Goal: Complete application form

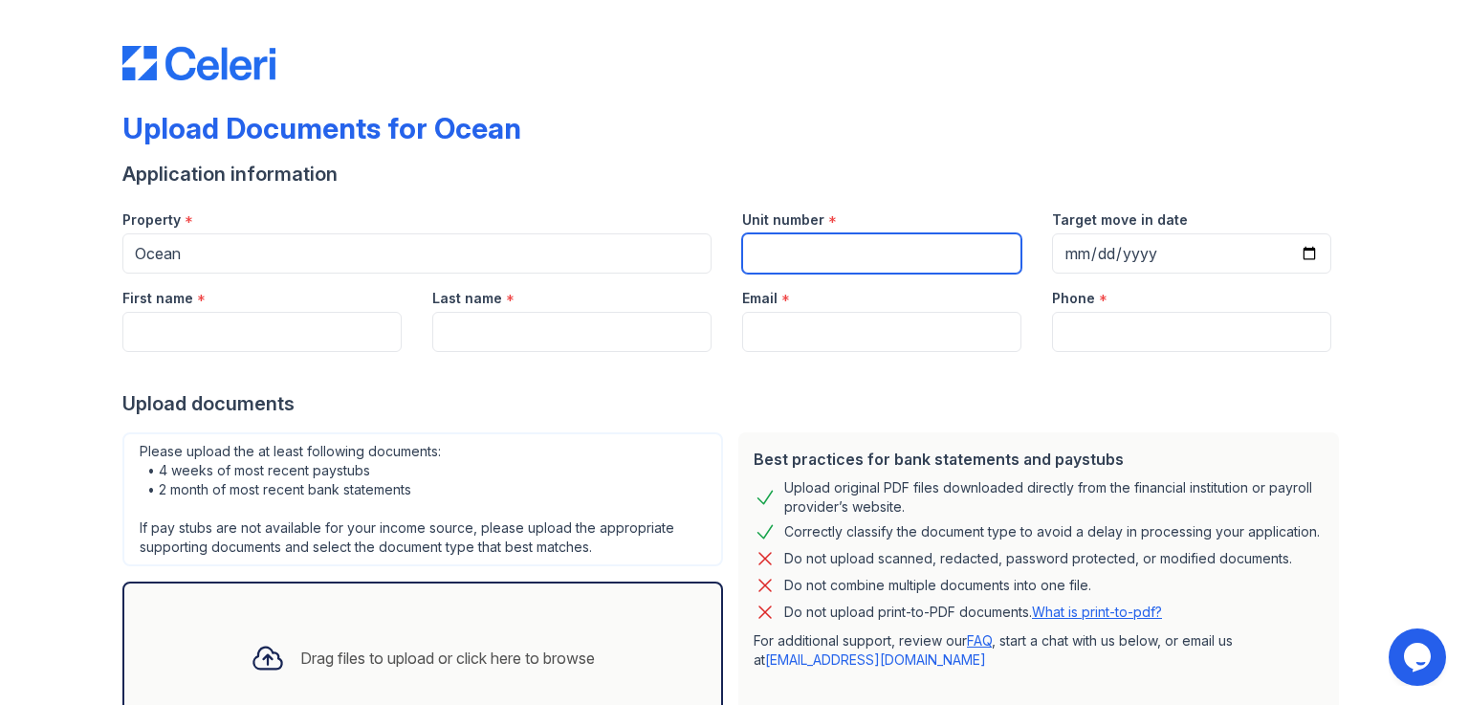
click at [838, 255] on input "Unit number" at bounding box center [881, 253] width 279 height 40
type input "3406"
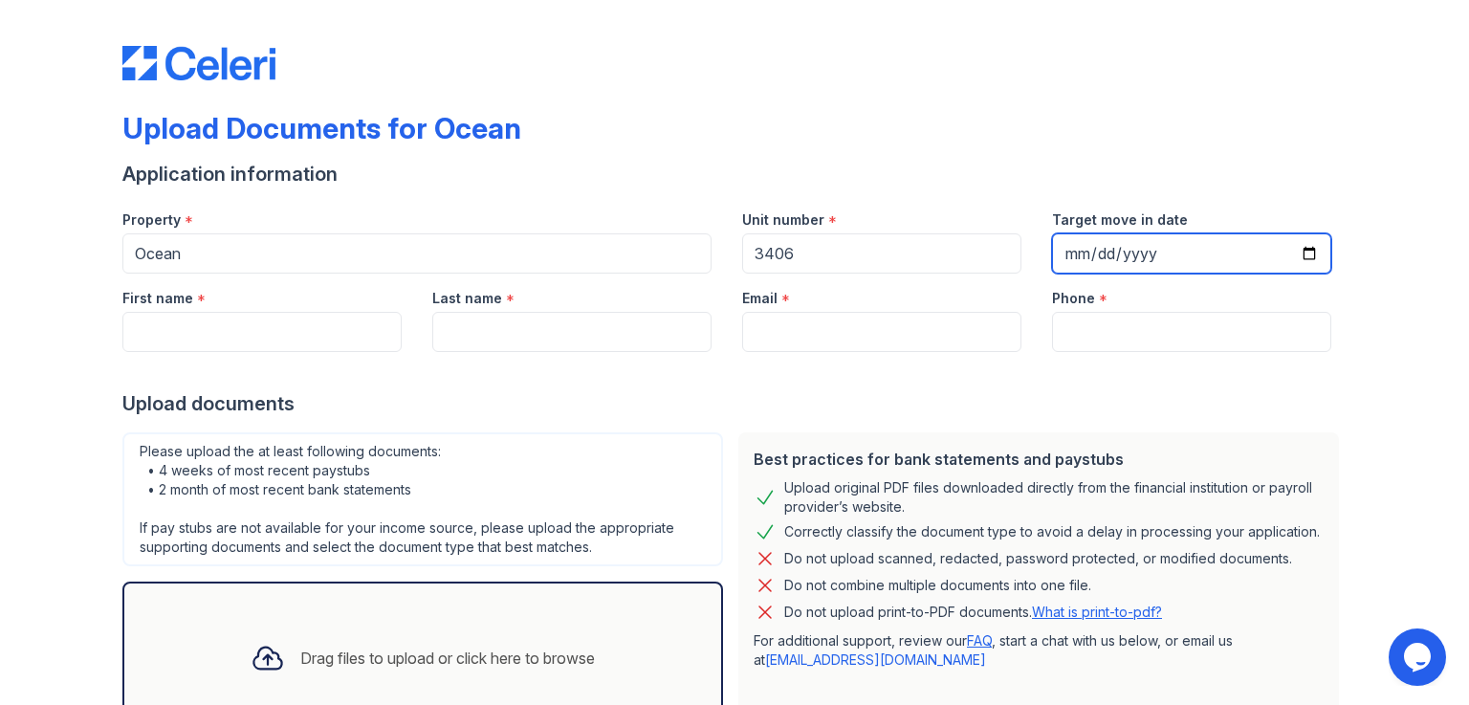
click at [1302, 253] on input "Target move in date" at bounding box center [1191, 253] width 279 height 40
type input "[DATE]"
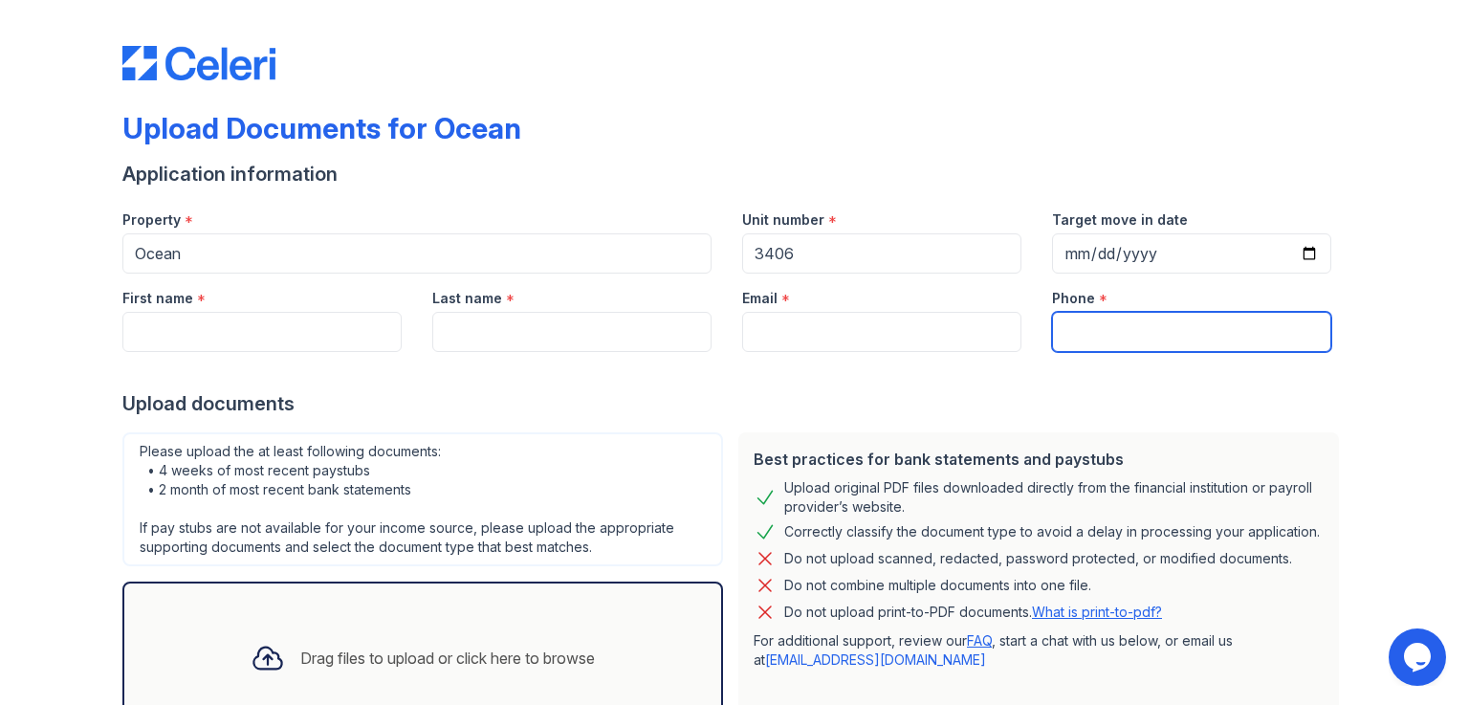
click at [1083, 339] on input "Phone" at bounding box center [1191, 332] width 279 height 40
type input "4243439137"
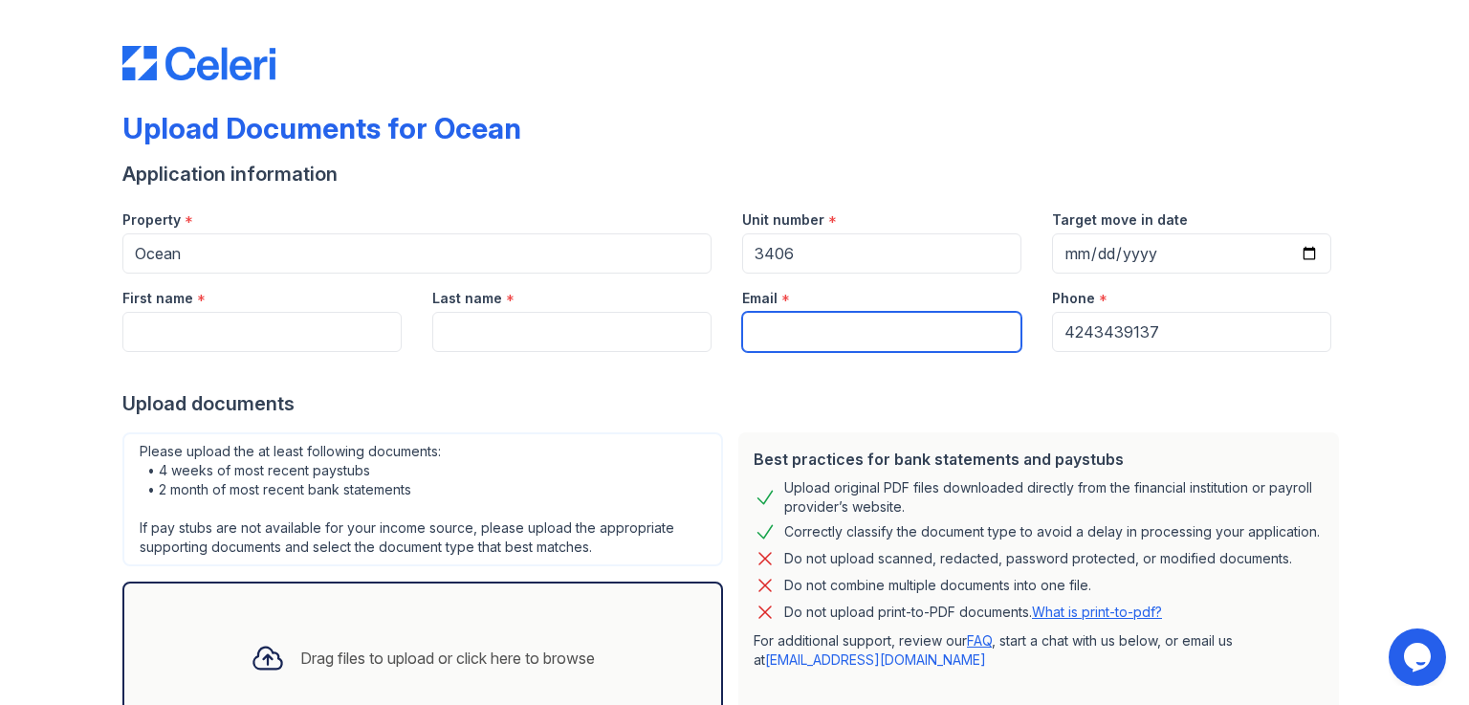
click at [868, 335] on input "Email" at bounding box center [881, 332] width 279 height 40
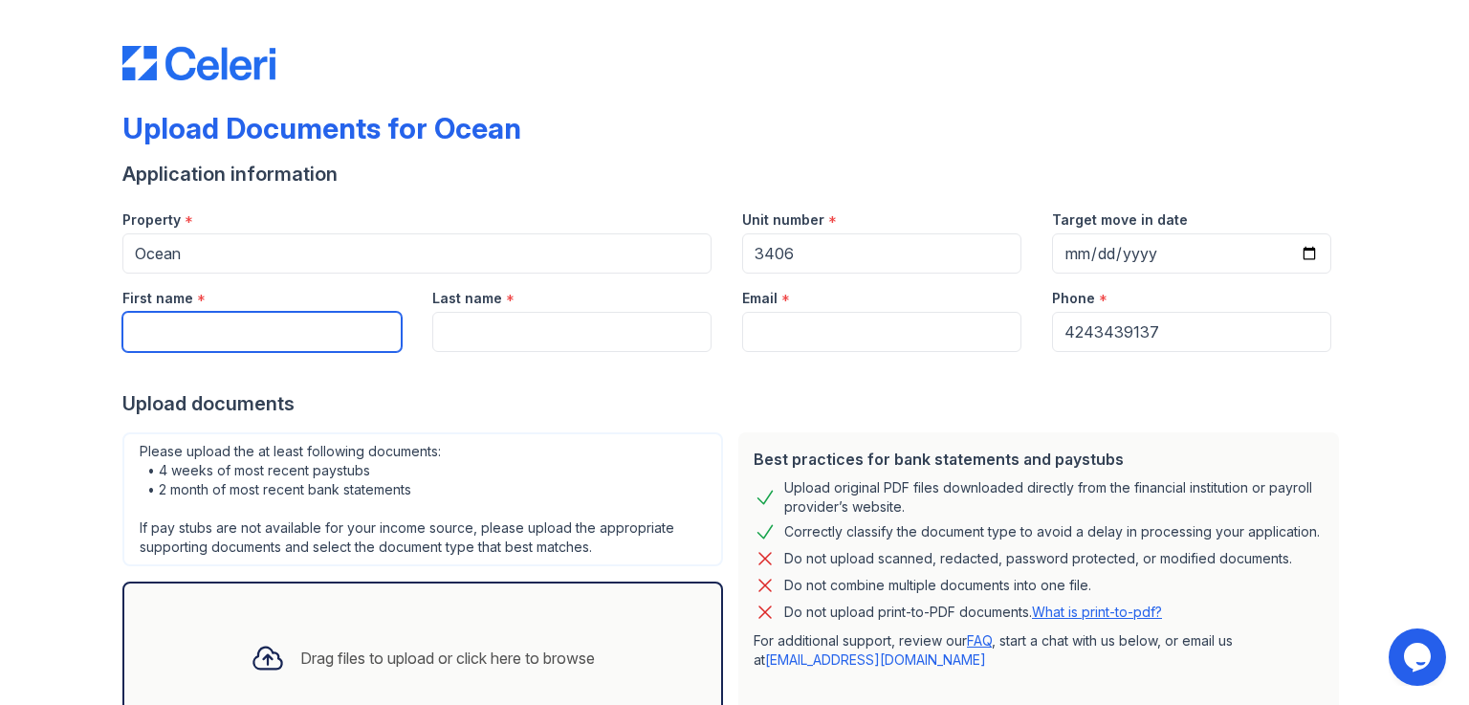
click at [218, 336] on input "First name" at bounding box center [261, 332] width 279 height 40
type input "[PERSON_NAME]"
type input "Ye"
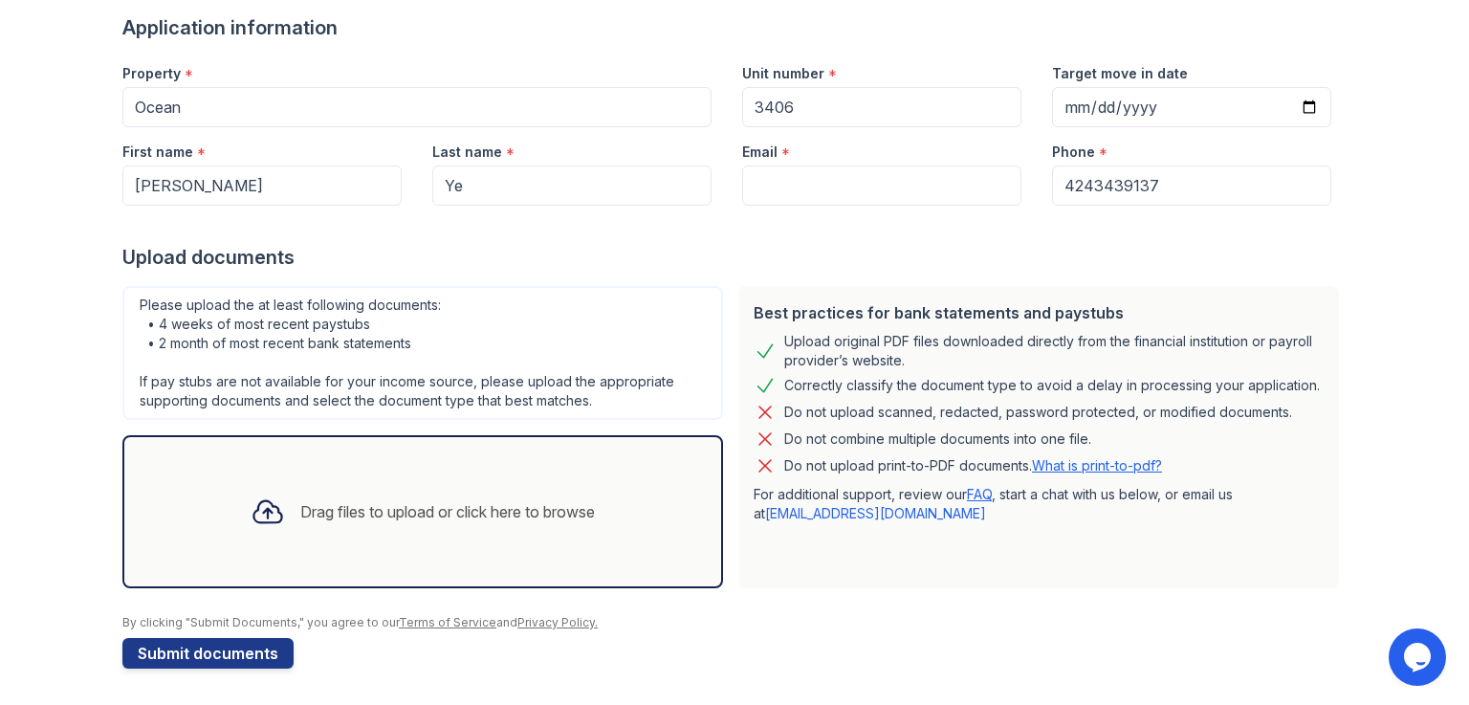
click at [300, 510] on div "Drag files to upload or click here to browse" at bounding box center [447, 511] width 294 height 23
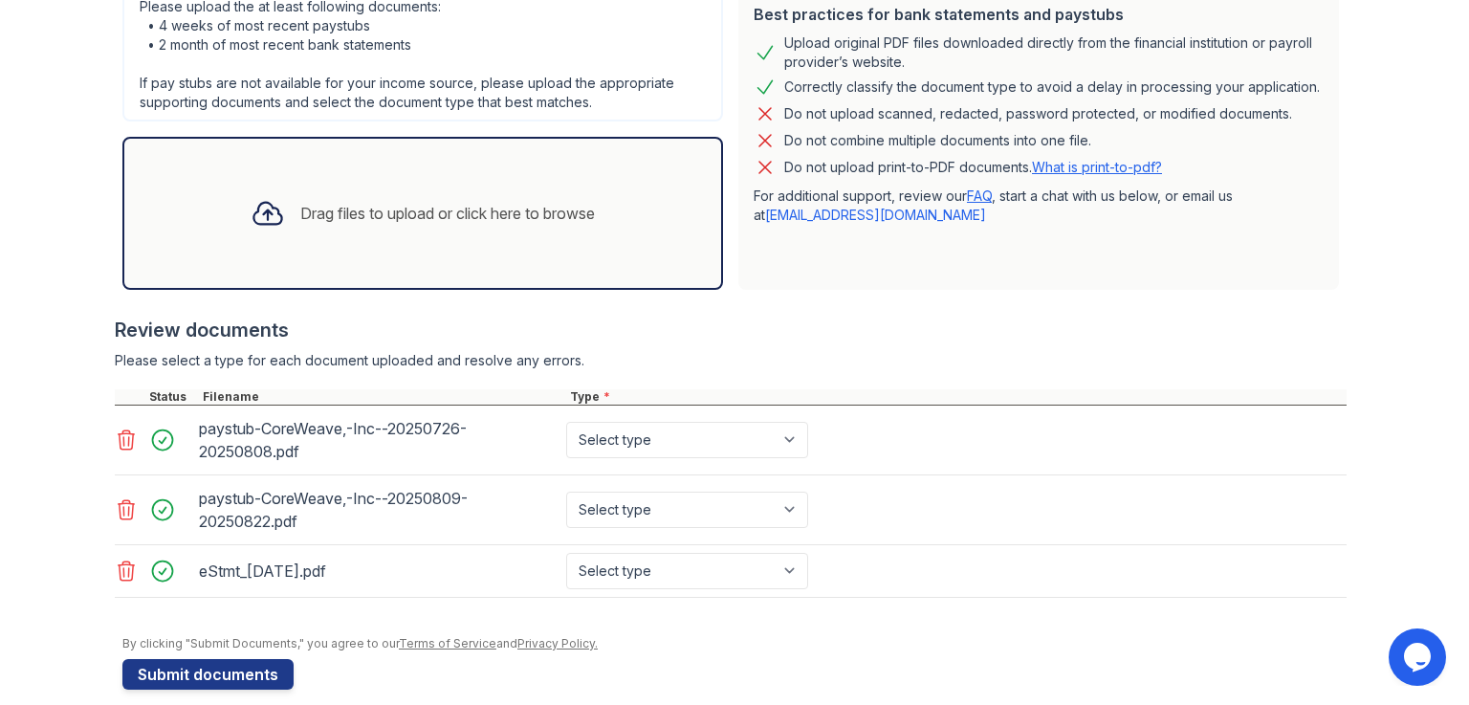
scroll to position [446, 0]
click at [597, 432] on select "Select type Paystub Bank Statement Offer Letter Tax Documents Benefit Award Let…" at bounding box center [687, 439] width 242 height 36
select select "paystub"
click at [566, 421] on select "Select type Paystub Bank Statement Offer Letter Tax Documents Benefit Award Let…" at bounding box center [687, 439] width 242 height 36
click at [621, 506] on select "Select type Paystub Bank Statement Offer Letter Tax Documents Benefit Award Let…" at bounding box center [687, 508] width 242 height 36
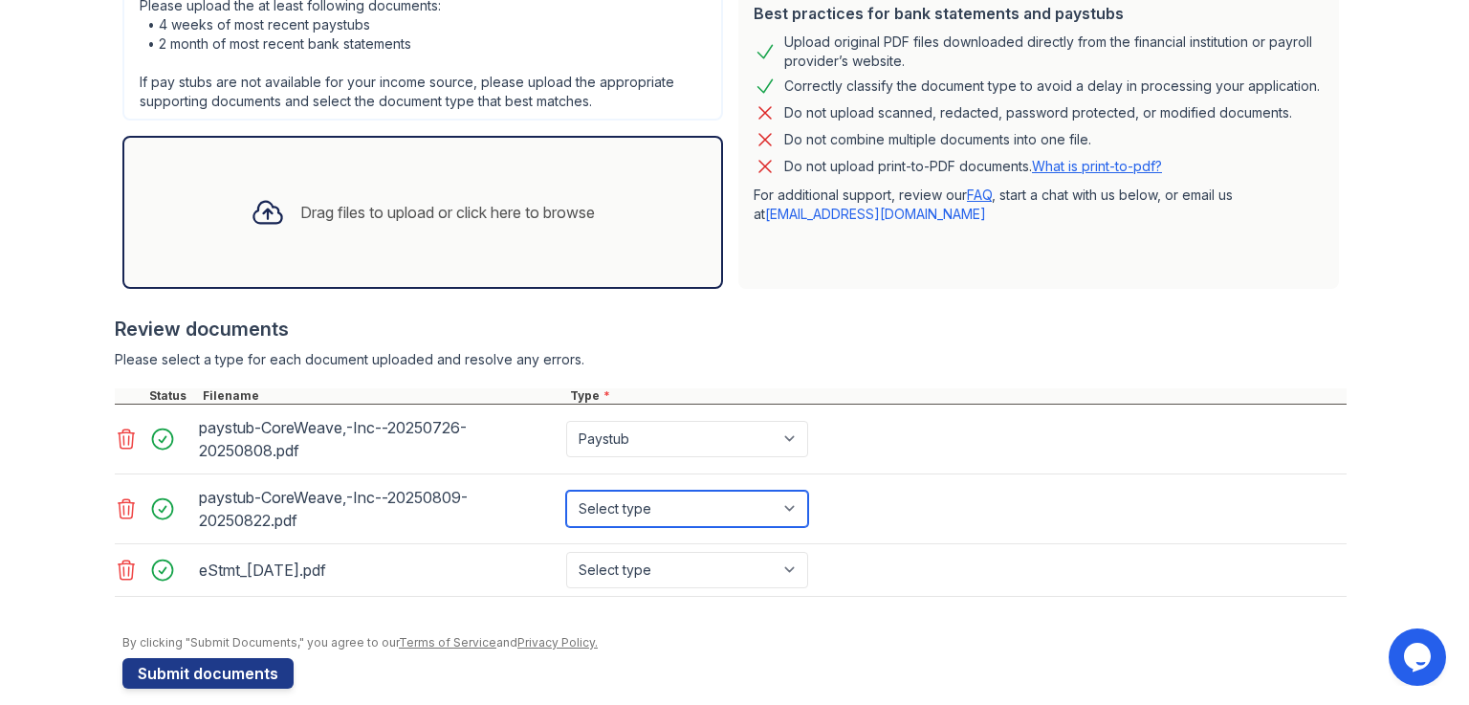
select select "paystub"
click at [566, 490] on select "Select type Paystub Bank Statement Offer Letter Tax Documents Benefit Award Let…" at bounding box center [687, 508] width 242 height 36
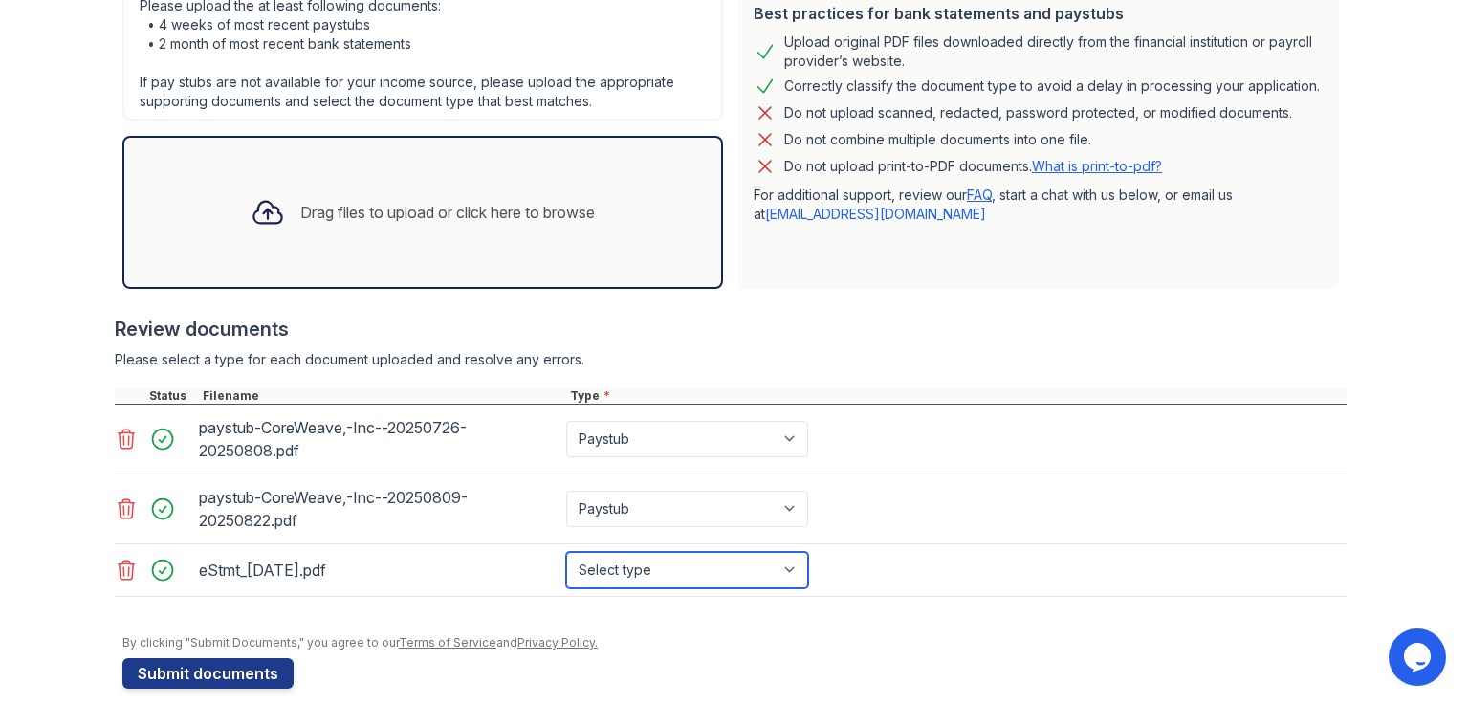
click at [629, 565] on select "Select type Paystub Bank Statement Offer Letter Tax Documents Benefit Award Let…" at bounding box center [687, 570] width 242 height 36
select select "bank_statement"
click at [566, 552] on select "Select type Paystub Bank Statement Offer Letter Tax Documents Benefit Award Let…" at bounding box center [687, 570] width 242 height 36
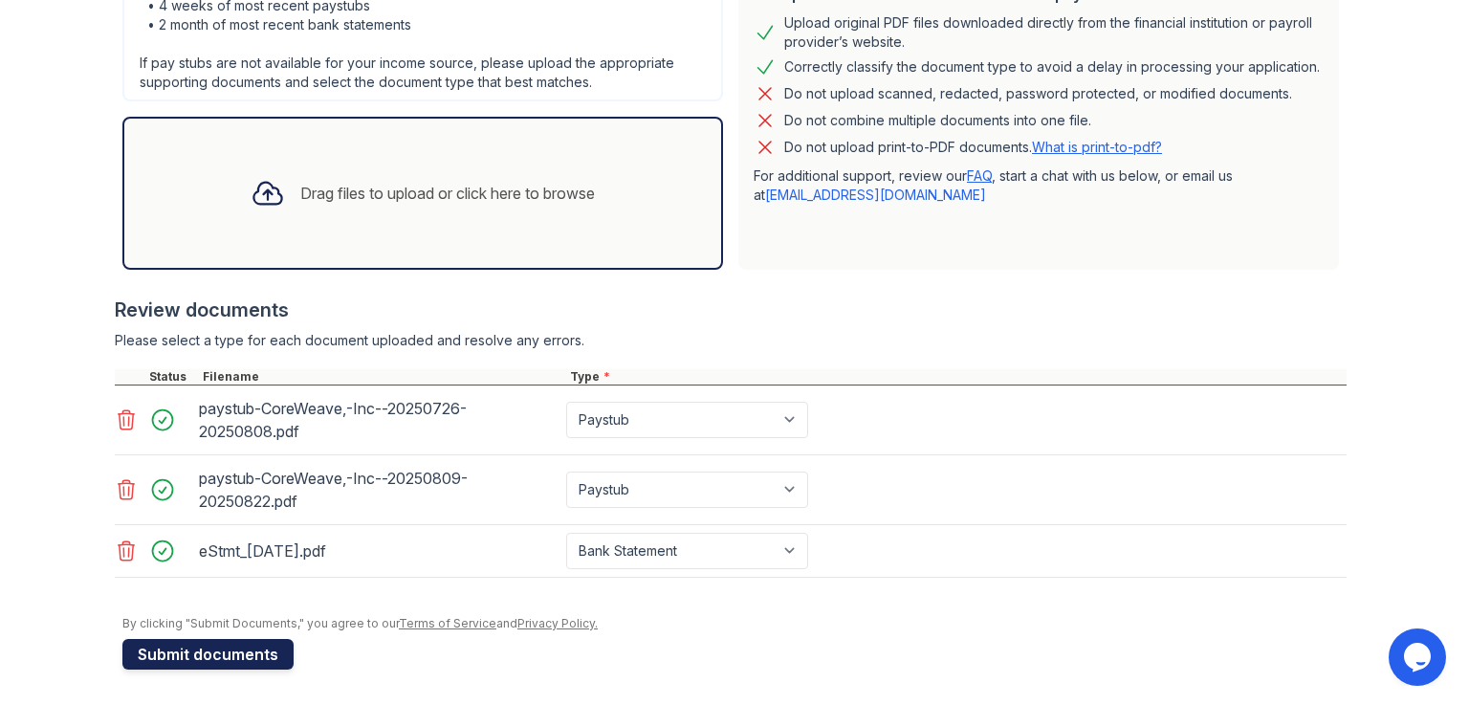
click at [172, 648] on button "Submit documents" at bounding box center [207, 654] width 171 height 31
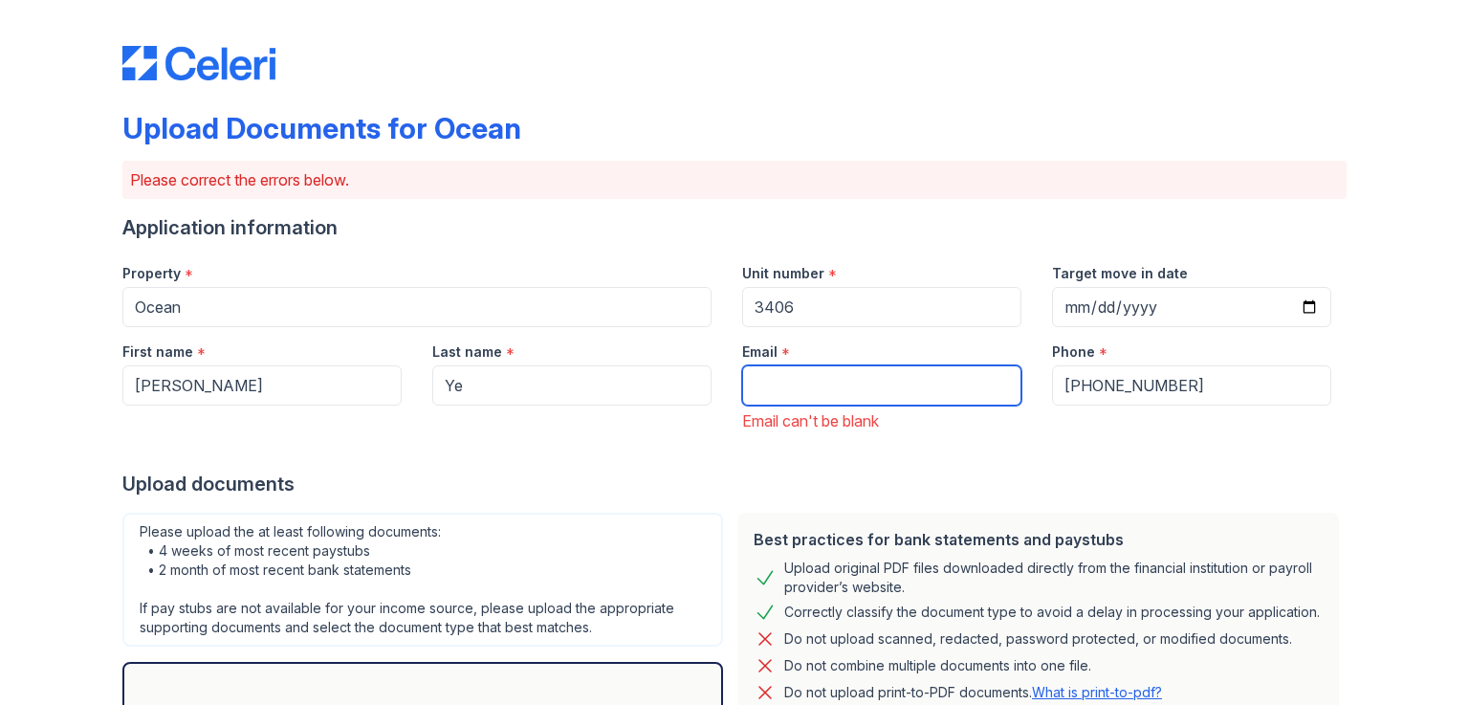
click at [832, 377] on input "Email" at bounding box center [881, 385] width 279 height 40
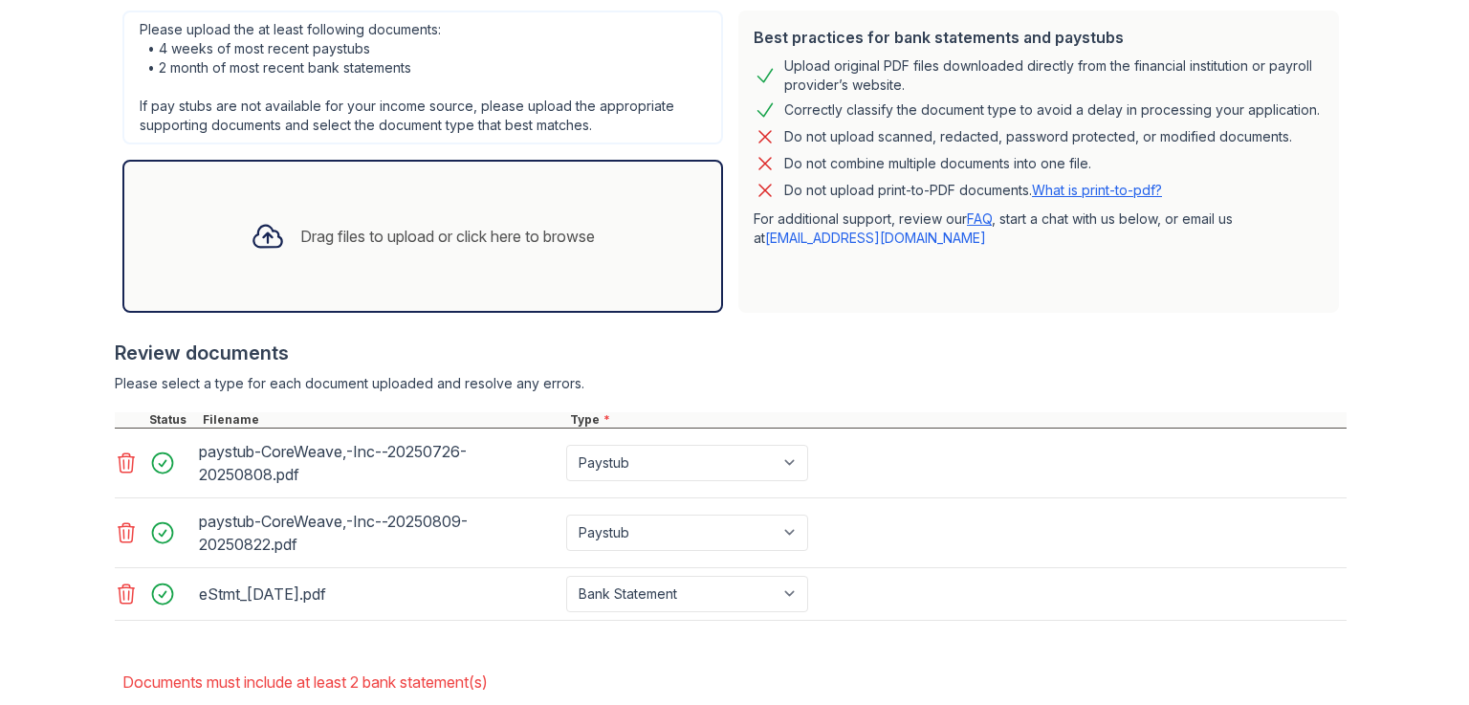
scroll to position [606, 0]
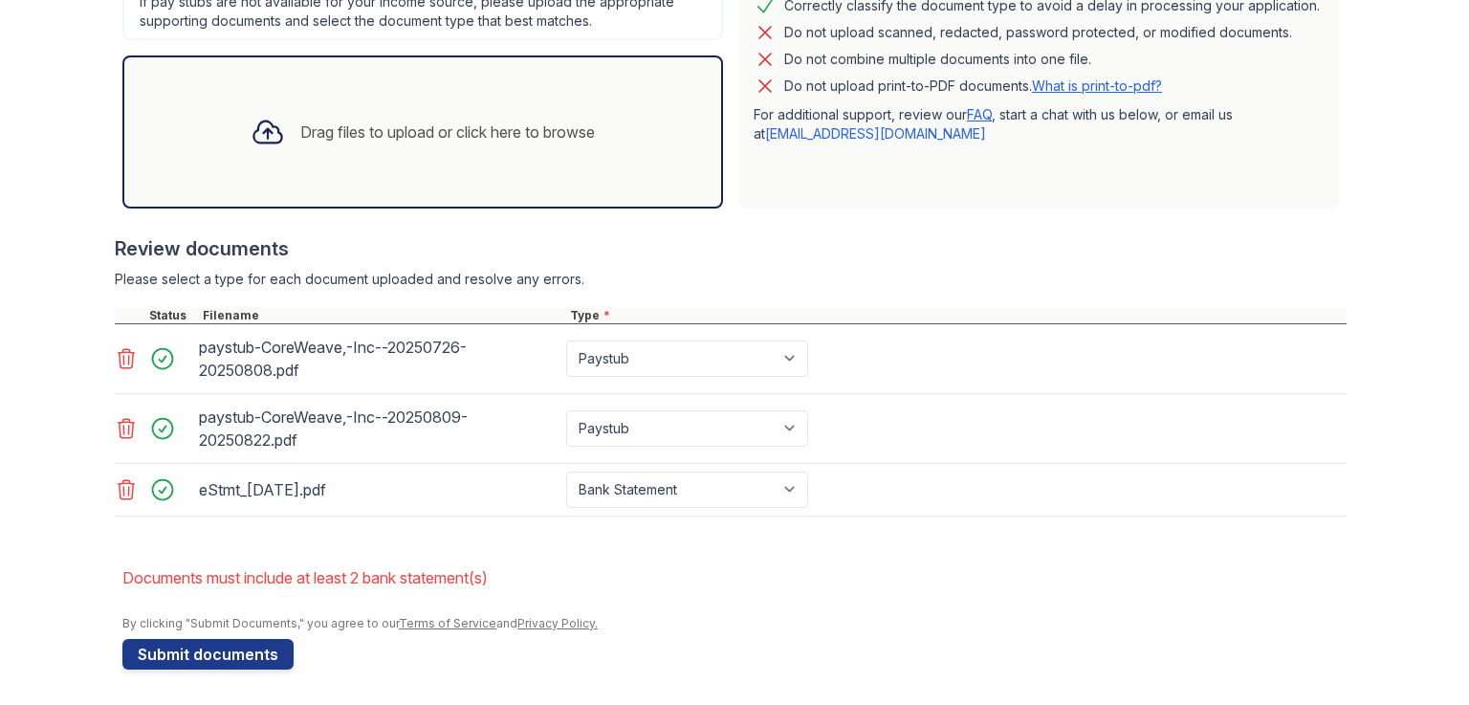
type input "[EMAIL_ADDRESS][DOMAIN_NAME]"
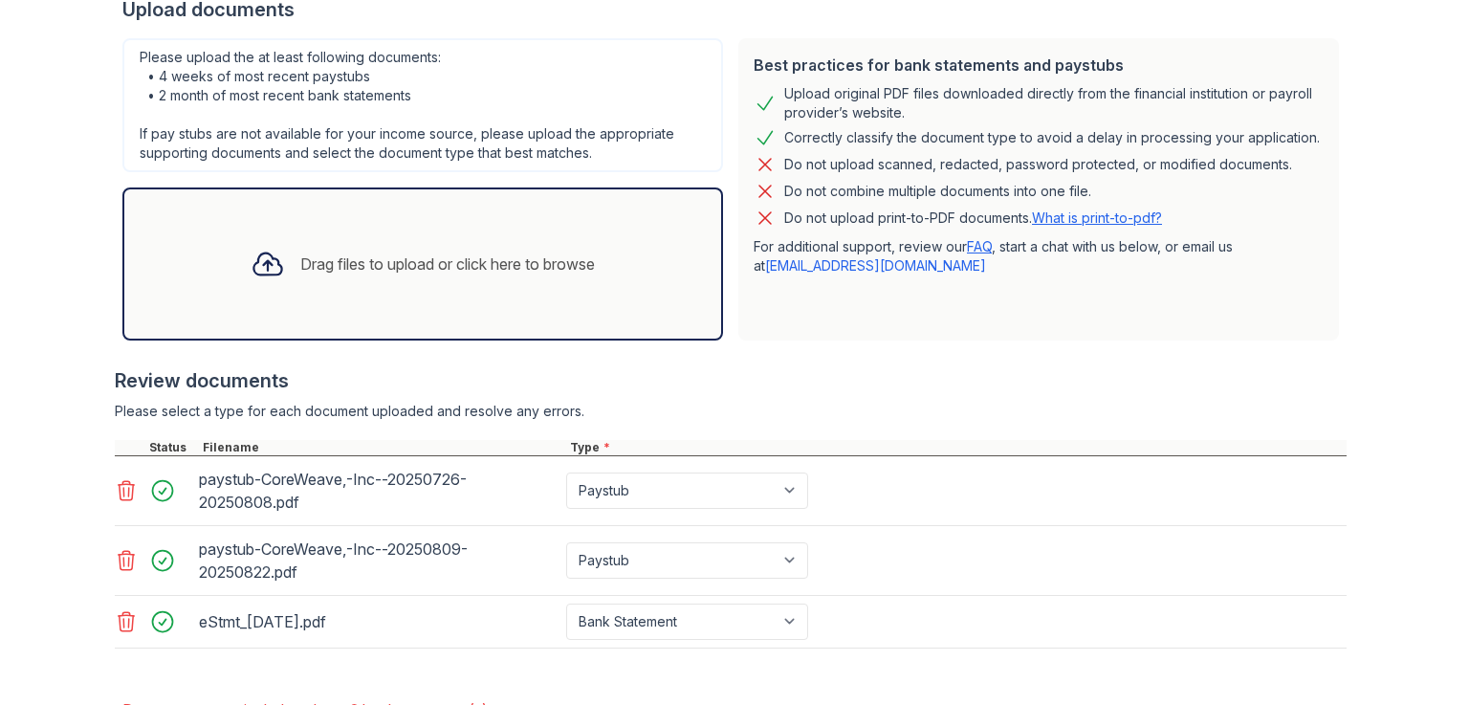
scroll to position [472, 0]
click at [392, 284] on div "Drag files to upload or click here to browse" at bounding box center [422, 265] width 375 height 65
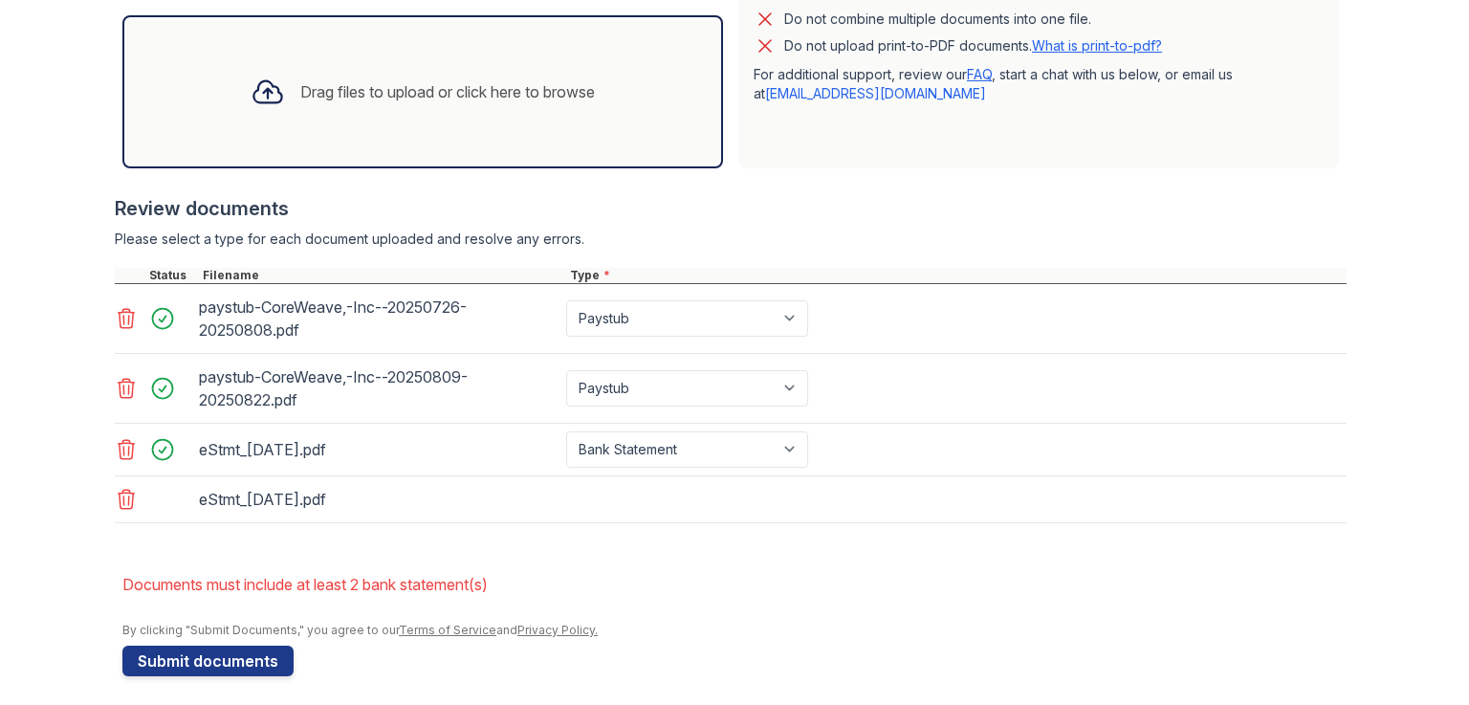
scroll to position [646, 0]
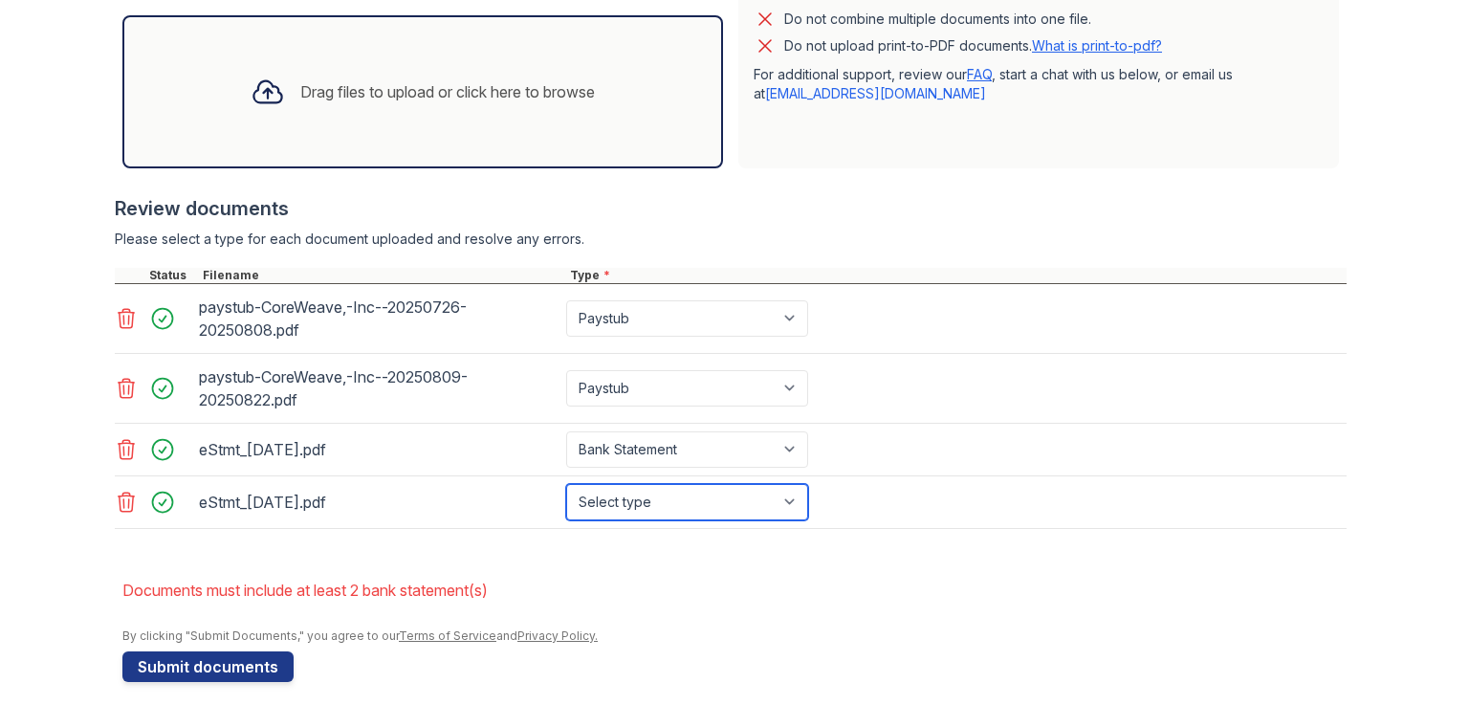
click at [608, 511] on select "Select type Paystub Bank Statement Offer Letter Tax Documents Benefit Award Let…" at bounding box center [687, 502] width 242 height 36
select select "bank_statement"
click at [566, 484] on select "Select type Paystub Bank Statement Offer Letter Tax Documents Benefit Award Let…" at bounding box center [687, 502] width 242 height 36
click at [571, 580] on li "Documents must include at least 2 bank statement(s)" at bounding box center [734, 590] width 1224 height 38
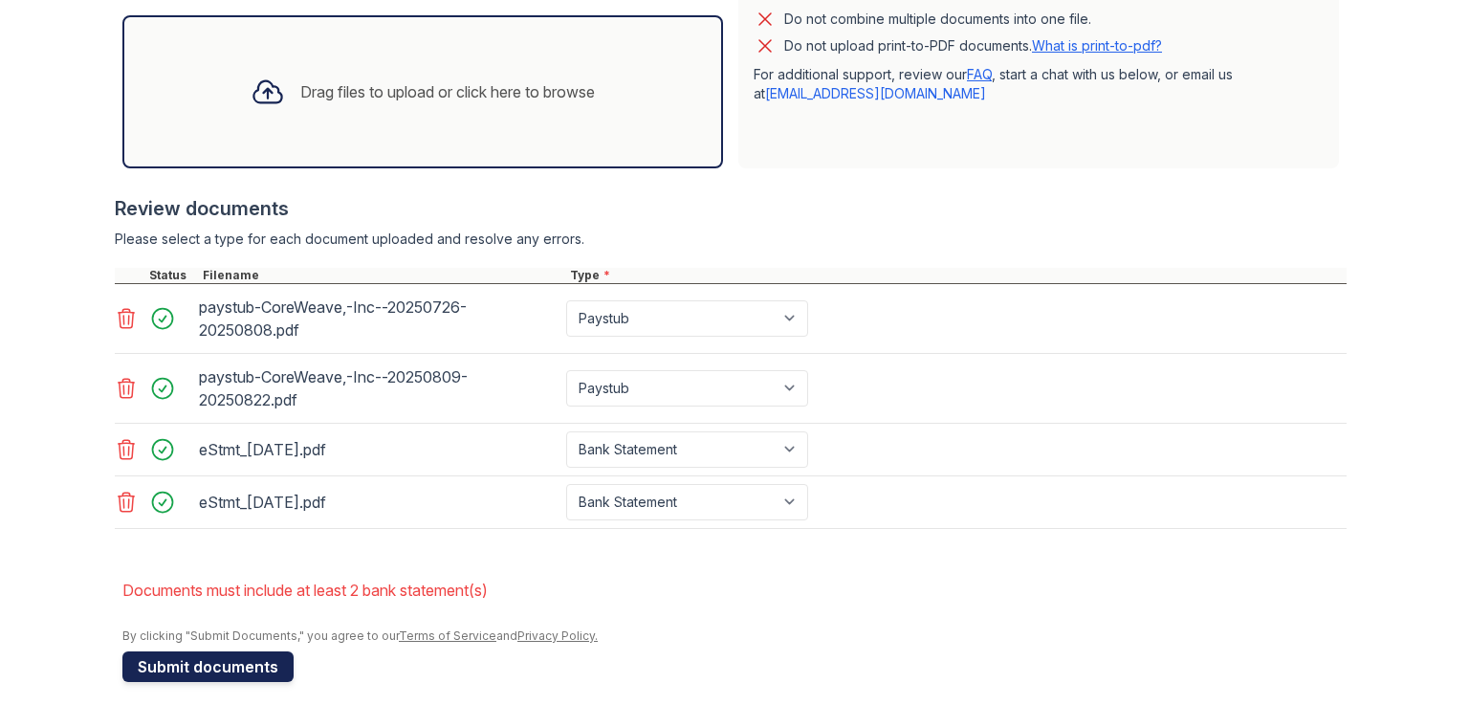
click at [243, 661] on button "Submit documents" at bounding box center [207, 666] width 171 height 31
